Goal: Navigation & Orientation: Find specific page/section

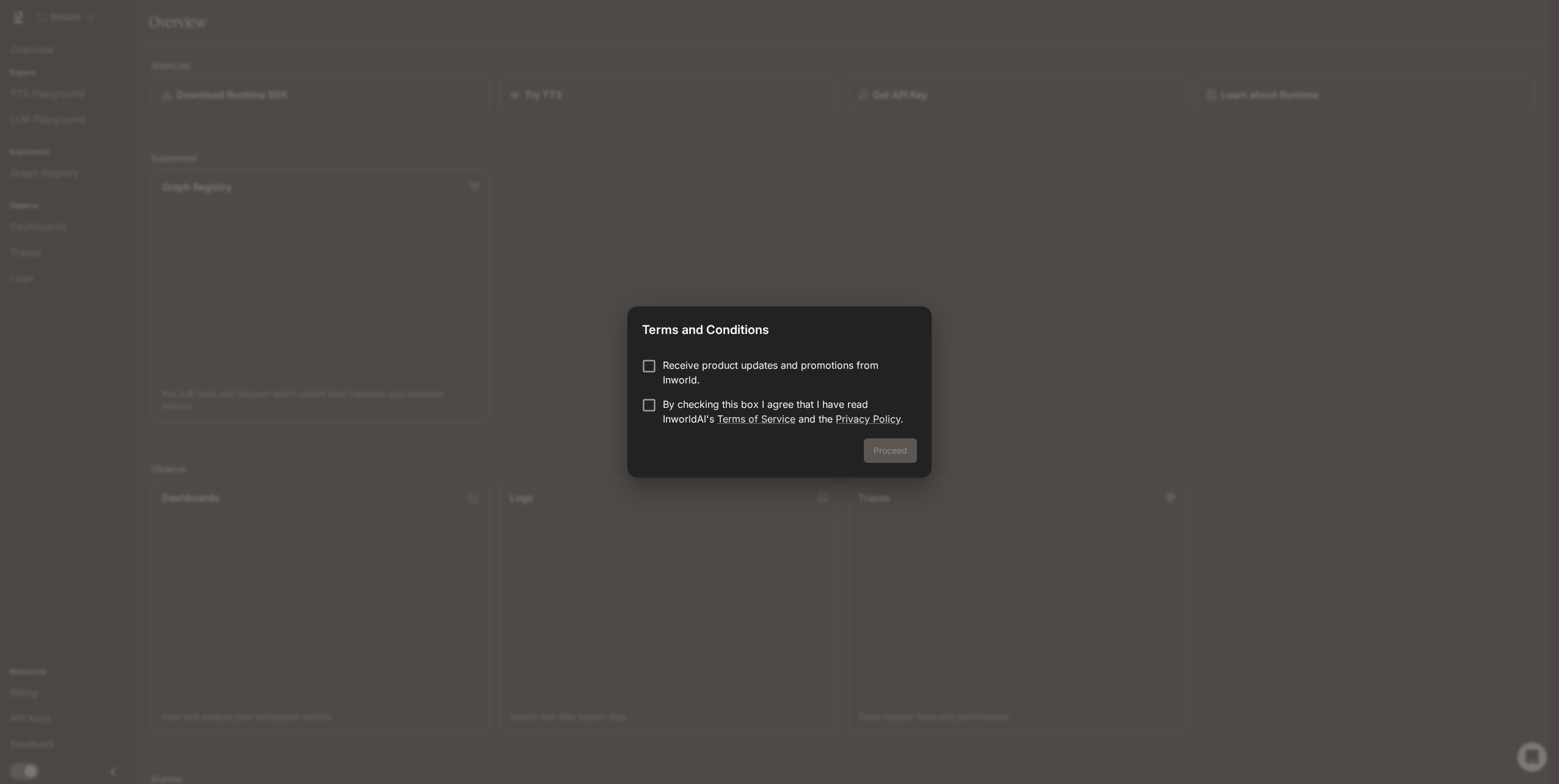
click at [723, 378] on p "Receive product updates and promotions from Inworld." at bounding box center [785, 373] width 244 height 30
click at [727, 406] on p "By checking this box I agree that I have read InworldAI's Terms of Service and …" at bounding box center [785, 411] width 244 height 30
click at [892, 457] on button "Proceed" at bounding box center [890, 450] width 53 height 24
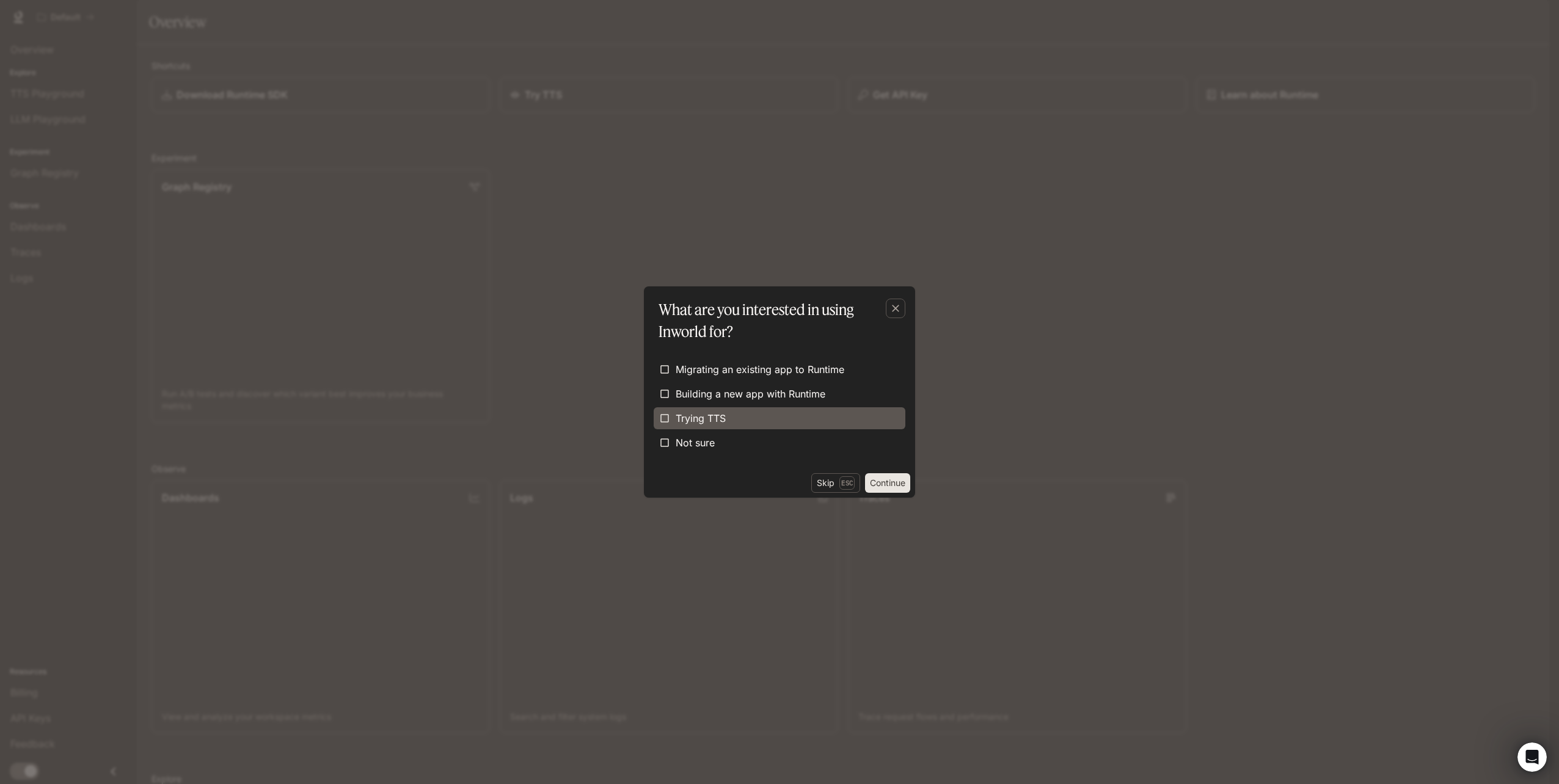
click at [692, 414] on span "Trying TTS" at bounding box center [700, 418] width 50 height 15
click at [869, 484] on button "Continue" at bounding box center [888, 483] width 45 height 19
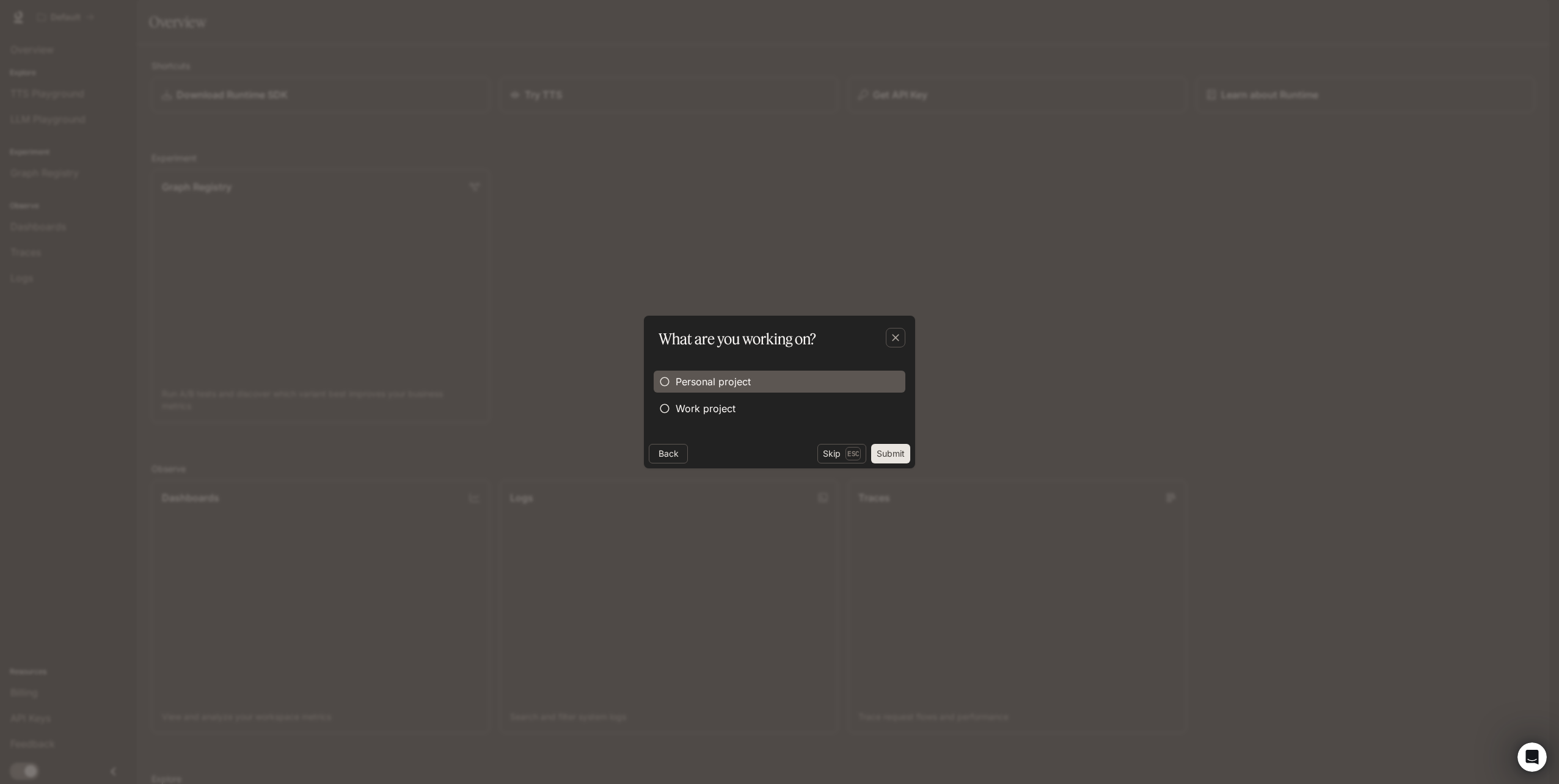
click at [730, 387] on span "Personal project" at bounding box center [713, 381] width 75 height 15
click at [881, 456] on button "Submit" at bounding box center [891, 453] width 39 height 19
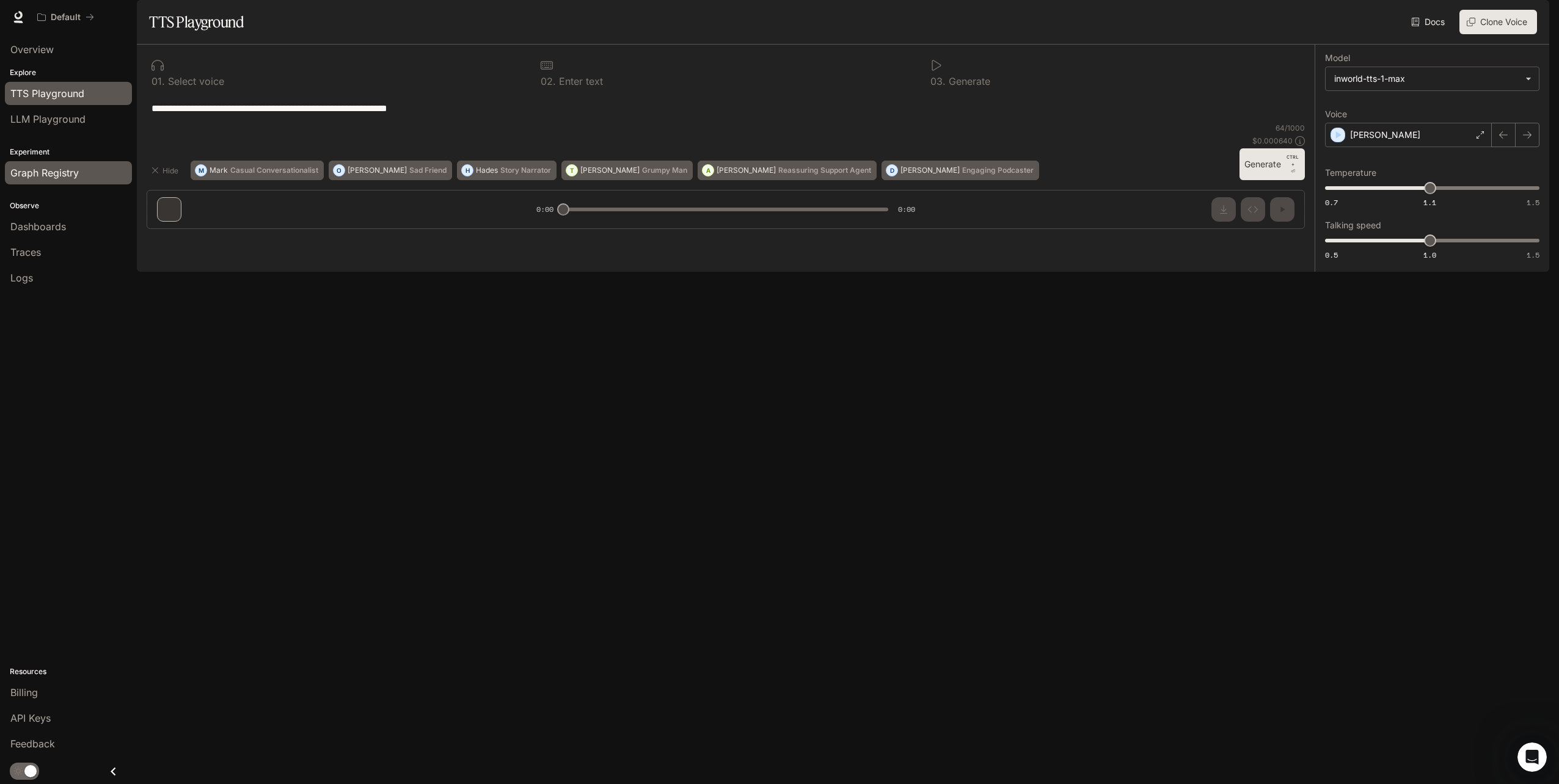
click at [36, 170] on span "Graph Registry" at bounding box center [44, 173] width 68 height 15
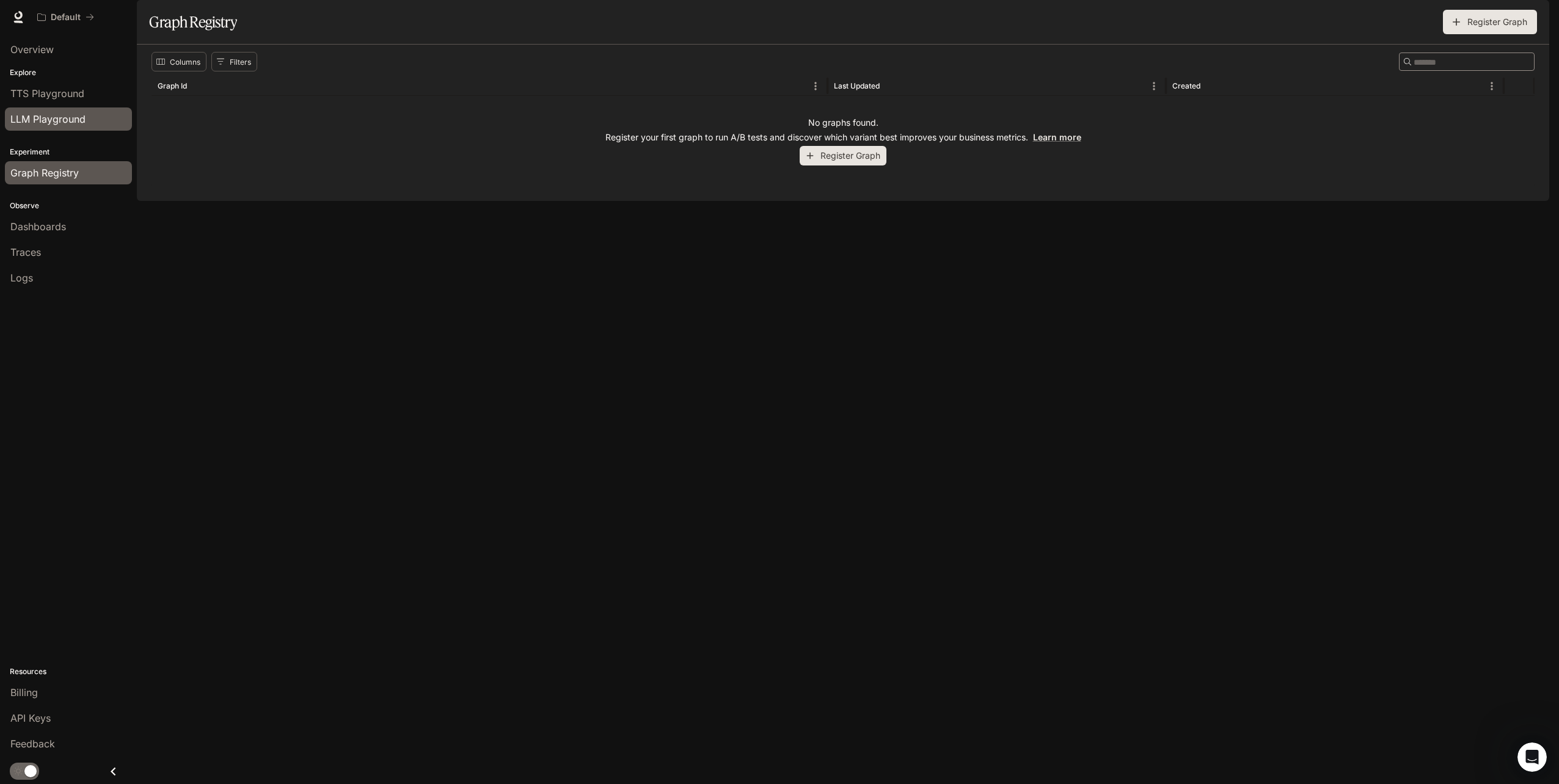
click at [67, 113] on span "LLM Playground" at bounding box center [47, 119] width 75 height 15
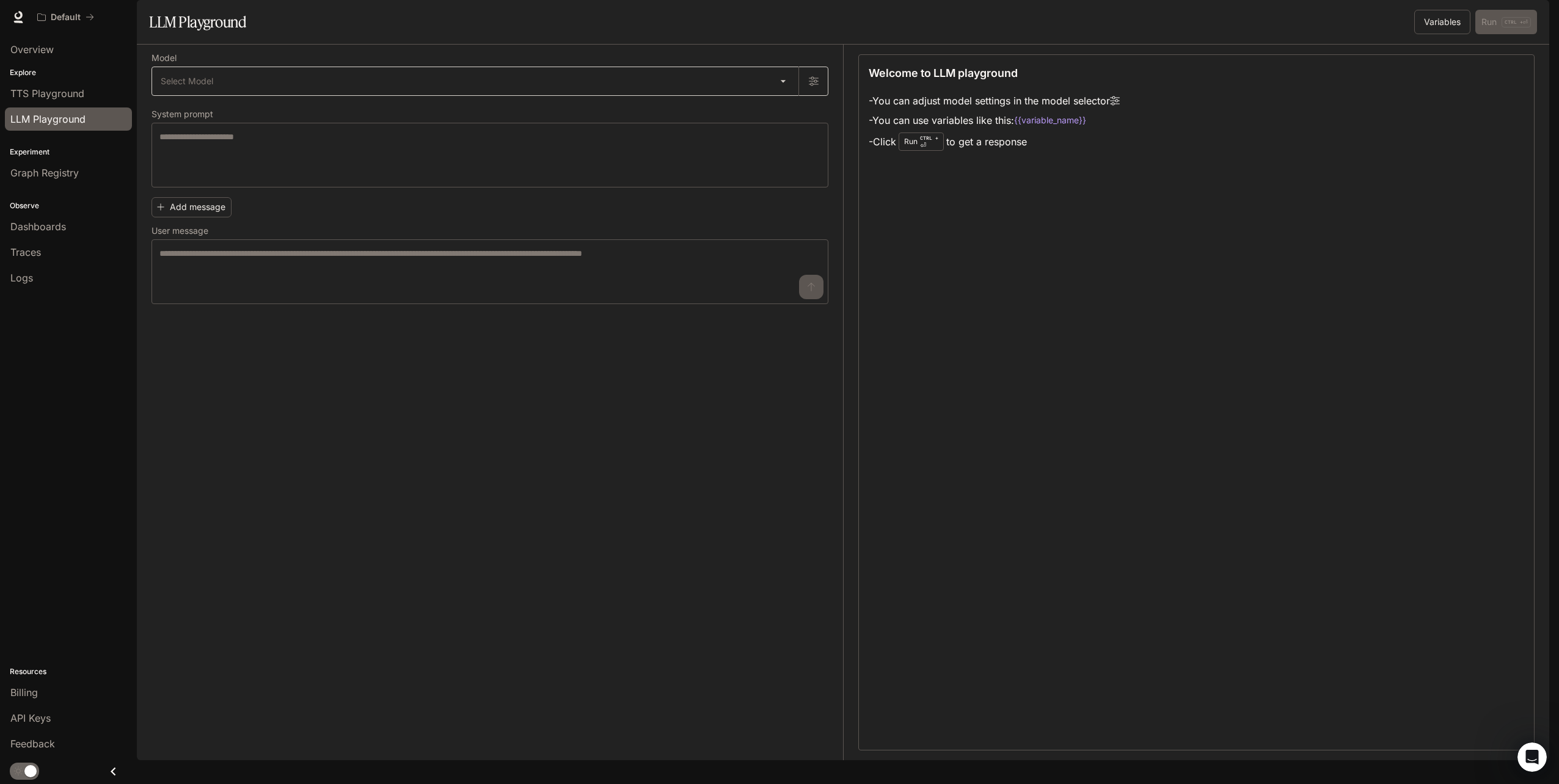
click at [296, 96] on div "Select Model ​" at bounding box center [490, 82] width 677 height 30
click at [296, 128] on body "Skip to main content Default Runtime Runtime Documentation Documentation Portal…" at bounding box center [780, 392] width 1559 height 784
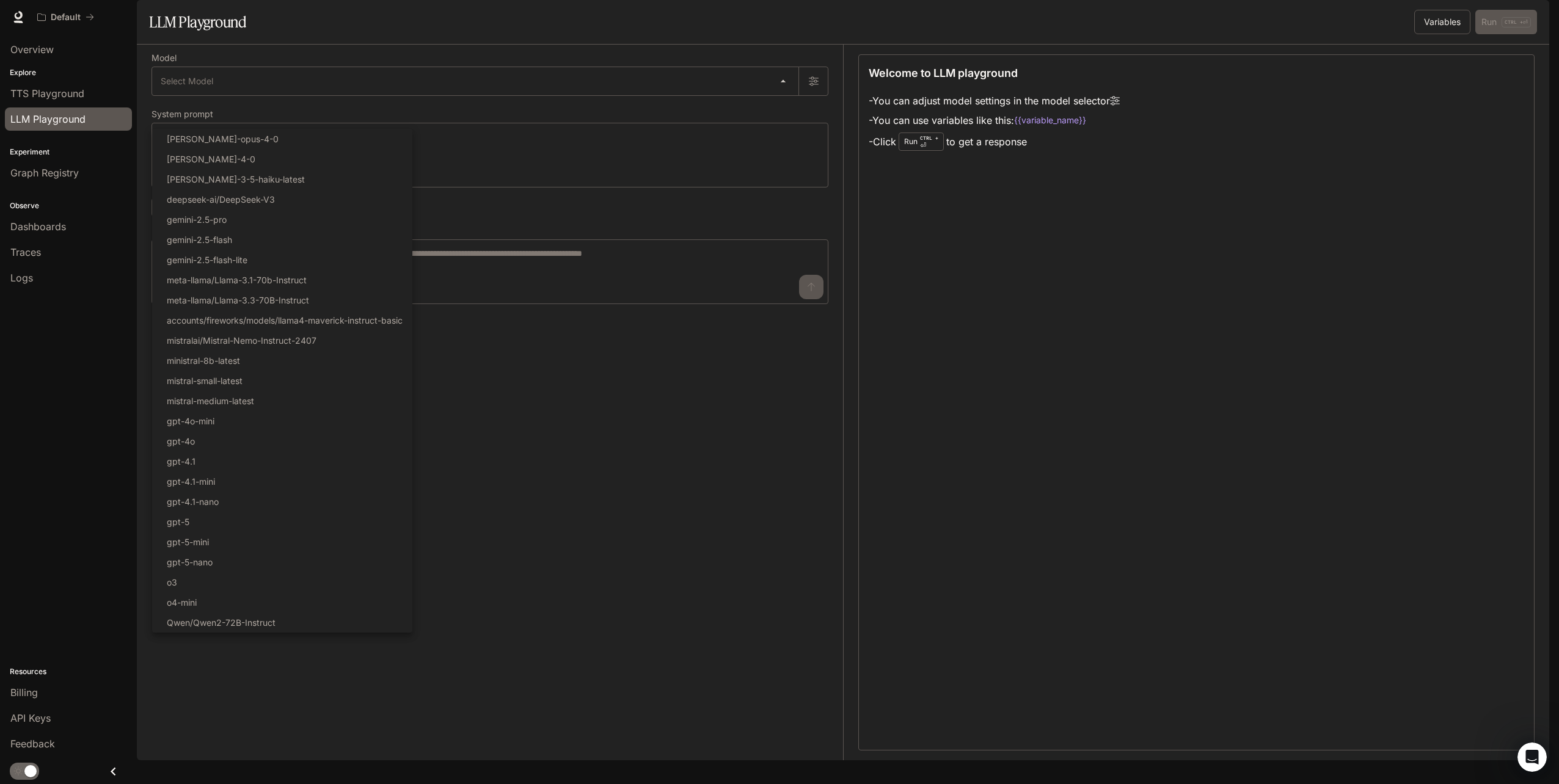
click at [36, 100] on div at bounding box center [780, 392] width 1559 height 784
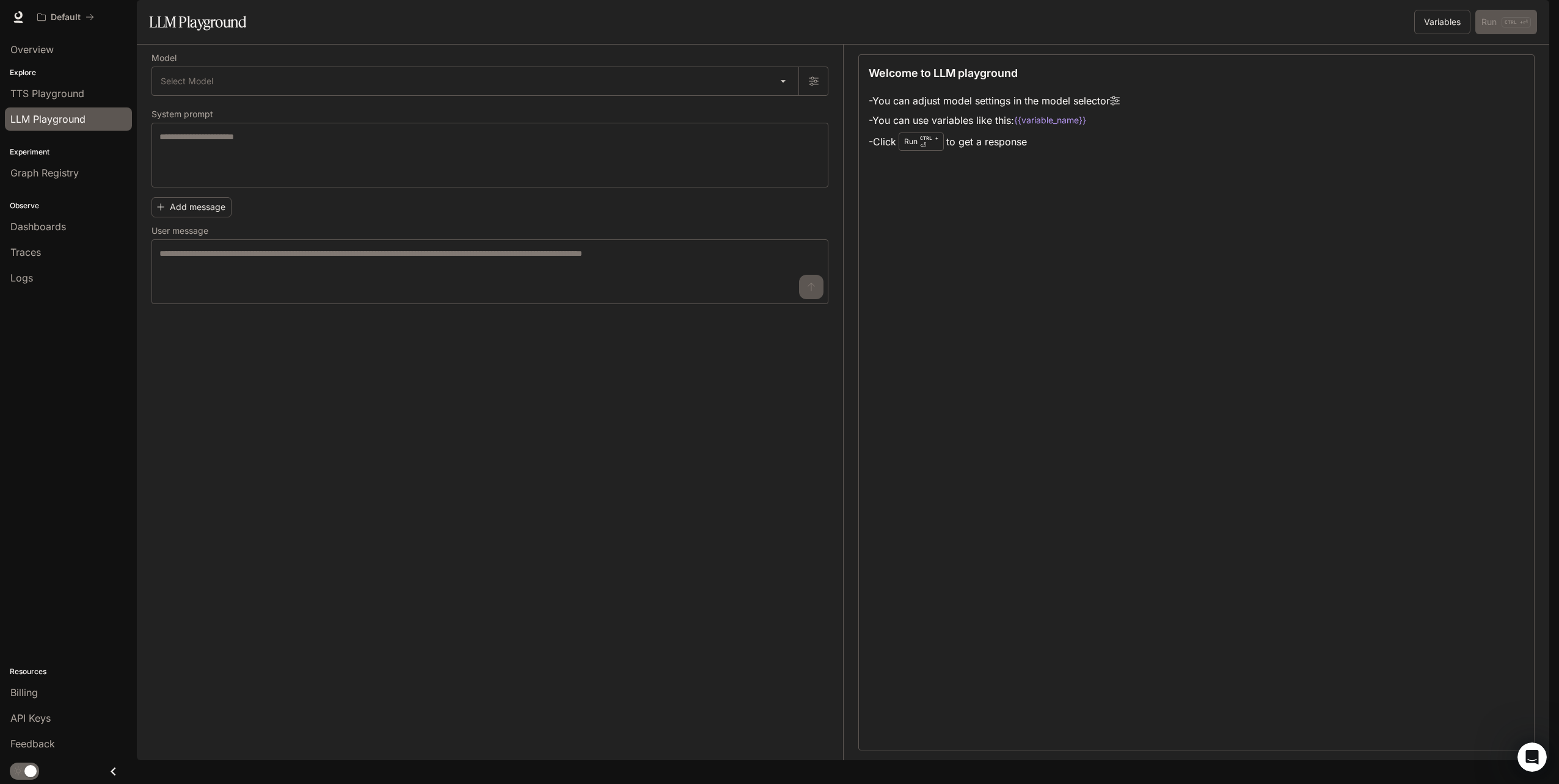
click at [38, 100] on span "TTS Playground" at bounding box center [47, 93] width 74 height 15
